Goal: Book appointment/travel/reservation

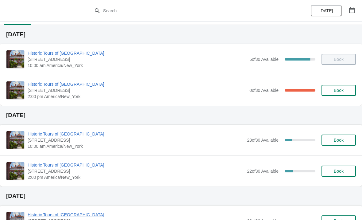
scroll to position [6, 0]
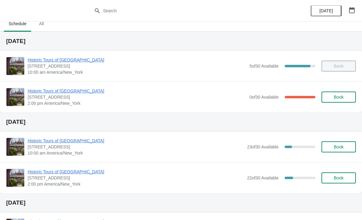
click at [44, 90] on span "Historic Tours of [GEOGRAPHIC_DATA]" at bounding box center [137, 91] width 219 height 6
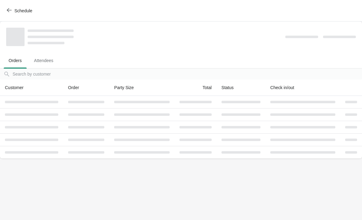
scroll to position [0, 0]
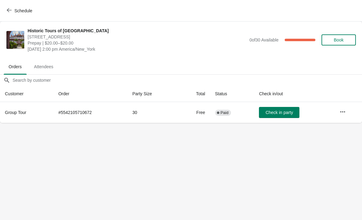
click at [14, 7] on button "Schedule" at bounding box center [20, 10] width 34 height 11
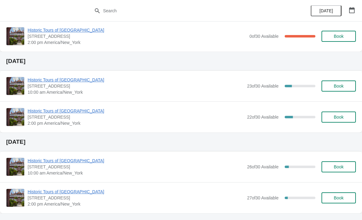
scroll to position [68, 0]
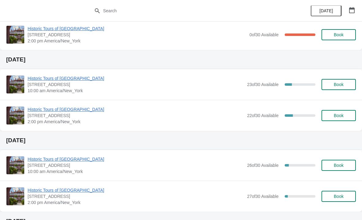
click at [45, 156] on span "Historic Tours of [GEOGRAPHIC_DATA]" at bounding box center [136, 159] width 216 height 6
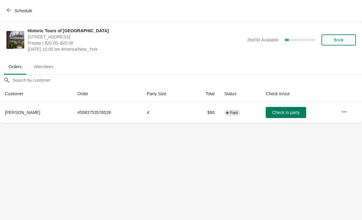
click at [17, 10] on span "Schedule" at bounding box center [23, 10] width 18 height 5
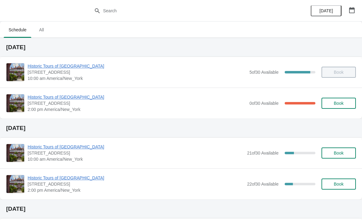
click at [344, 153] on span "Book" at bounding box center [338, 152] width 23 height 5
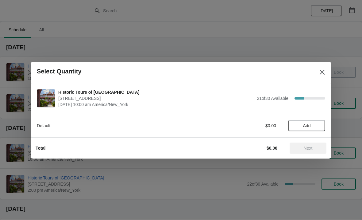
click at [303, 126] on span "Add" at bounding box center [307, 125] width 8 height 5
click at [317, 128] on icon at bounding box center [317, 125] width 6 height 6
click at [311, 151] on button "Next" at bounding box center [307, 147] width 37 height 11
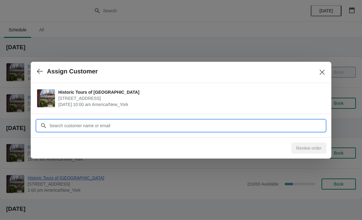
click at [230, 126] on input "Customer" at bounding box center [187, 125] width 276 height 11
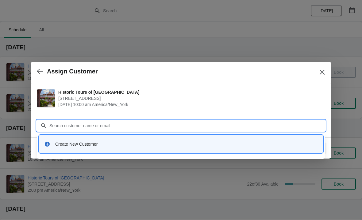
click at [116, 147] on div "Create New Customer" at bounding box center [181, 143] width 278 height 13
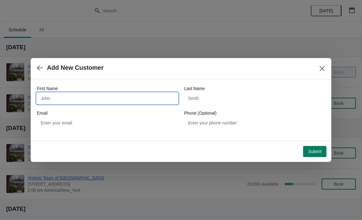
click at [107, 102] on input "First Name" at bounding box center [107, 98] width 141 height 11
type input "Ed"
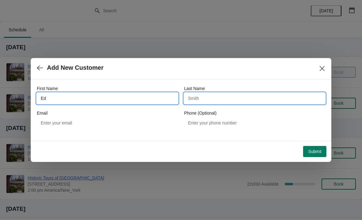
click at [254, 100] on input "Last Name" at bounding box center [254, 98] width 141 height 11
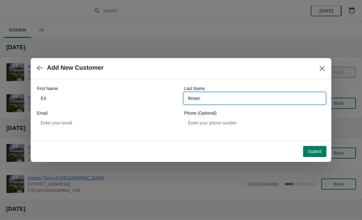
type input "Brown"
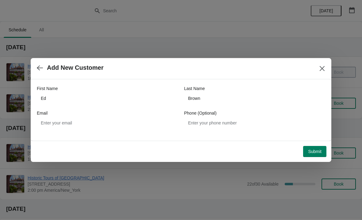
click at [316, 153] on span "Submit" at bounding box center [314, 151] width 13 height 5
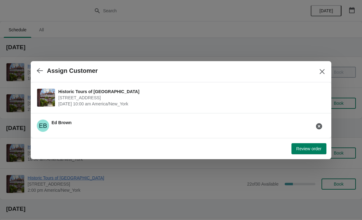
click at [38, 75] on button "button" at bounding box center [39, 71] width 11 height 12
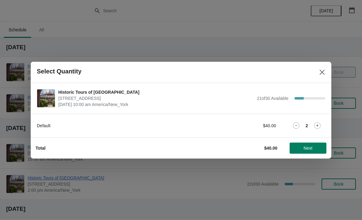
click at [311, 151] on button "Next" at bounding box center [307, 147] width 37 height 11
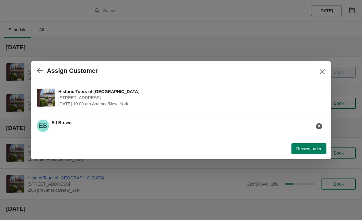
click at [70, 122] on span "[PERSON_NAME]" at bounding box center [62, 122] width 20 height 5
click at [318, 124] on icon "button" at bounding box center [319, 126] width 6 height 6
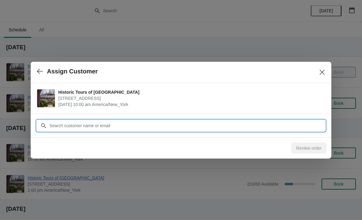
click at [60, 124] on input "Customer" at bounding box center [187, 125] width 276 height 11
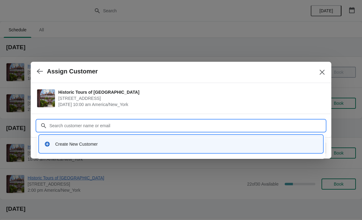
click at [55, 150] on div "Create New Customer" at bounding box center [180, 143] width 283 height 17
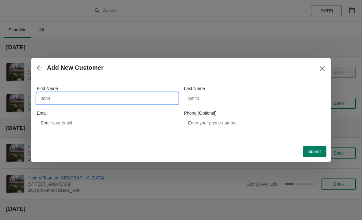
click at [52, 94] on input "First Name" at bounding box center [107, 98] width 141 height 11
type input "Ed"
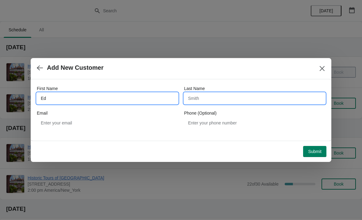
click at [240, 99] on input "Last Name" at bounding box center [254, 98] width 141 height 11
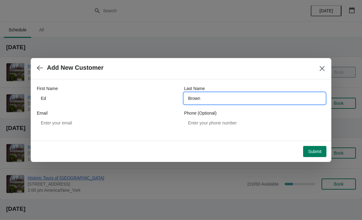
type input "Brown"
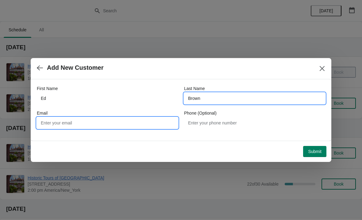
click at [76, 125] on input "Email" at bounding box center [107, 122] width 141 height 11
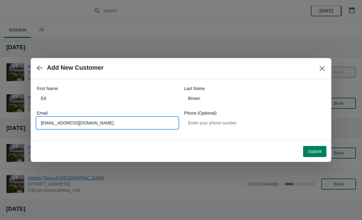
type input "[EMAIL_ADDRESS][DOMAIN_NAME]"
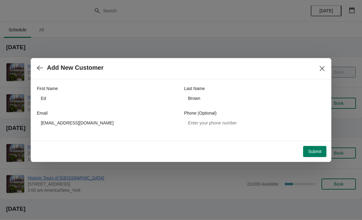
click at [315, 149] on span "Submit" at bounding box center [314, 151] width 13 height 5
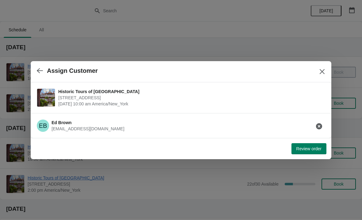
click at [313, 148] on span "Review order" at bounding box center [308, 148] width 25 height 5
